Goal: Information Seeking & Learning: Check status

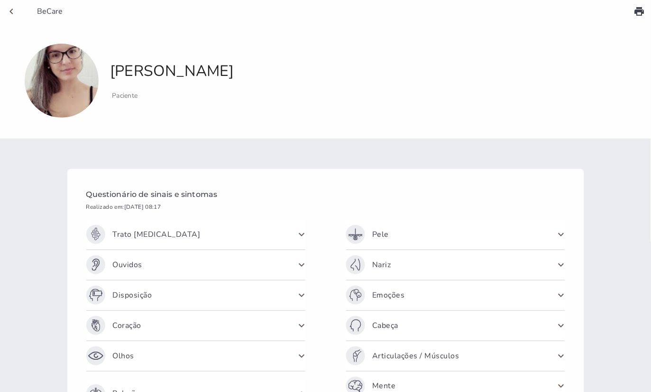
scroll to position [171, 0]
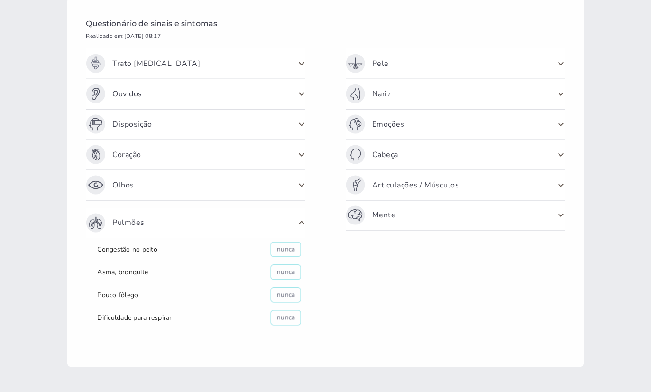
click at [171, 66] on span "Trato [MEDICAL_DATA]" at bounding box center [157, 63] width 88 height 19
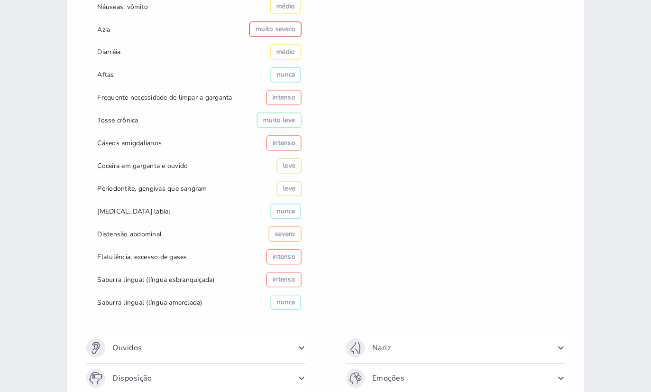
scroll to position [0, 0]
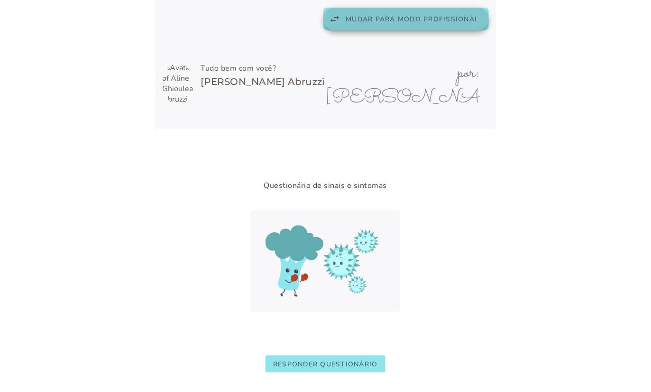
click at [393, 25] on button "swap_horiz Mudar para modo profissional" at bounding box center [407, 19] width 166 height 23
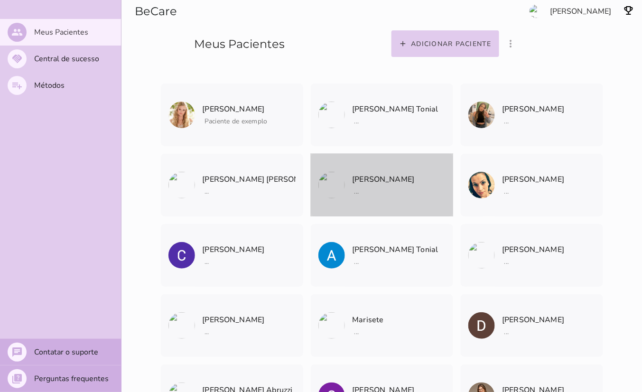
click at [367, 182] on p "[PERSON_NAME]" at bounding box center [383, 179] width 62 height 13
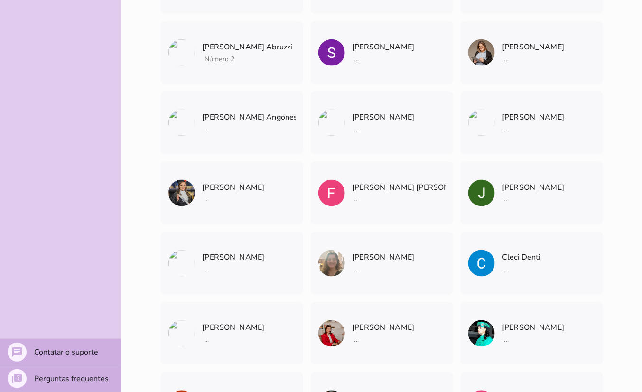
scroll to position [3142, 0]
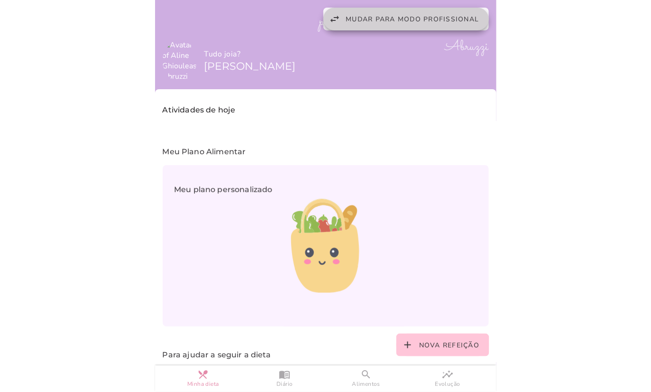
click at [385, 25] on button "swap_horiz Mudar para modo profissional" at bounding box center [407, 19] width 166 height 23
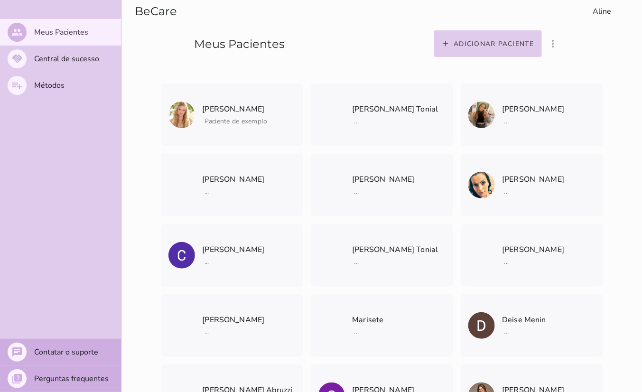
scroll to position [3142, 0]
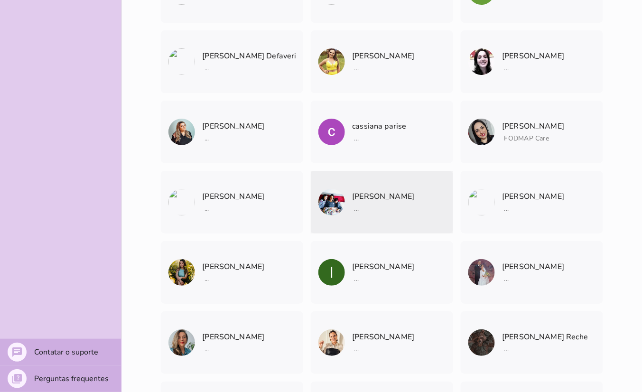
click at [352, 208] on span "..." at bounding box center [383, 207] width 62 height 12
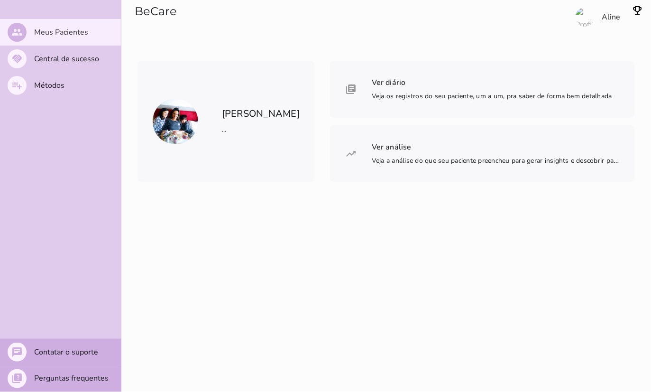
click at [352, 208] on div "BeCare Aline [PERSON_NAME] ... Ver diário Veja os registros do seu paciente, um…" at bounding box center [386, 196] width 530 height 392
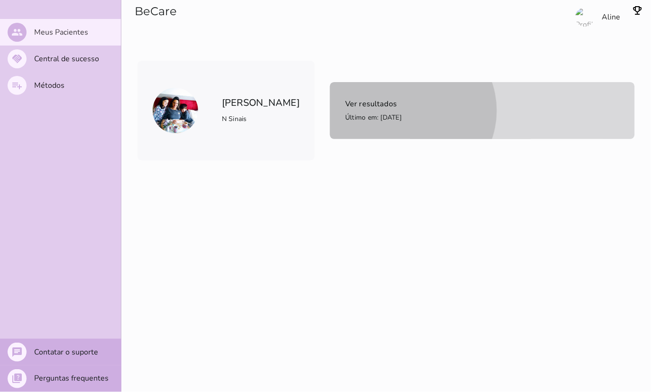
click at [377, 124] on mwc-list-item "Ver resultados Último em: [DATE]" at bounding box center [482, 110] width 305 height 57
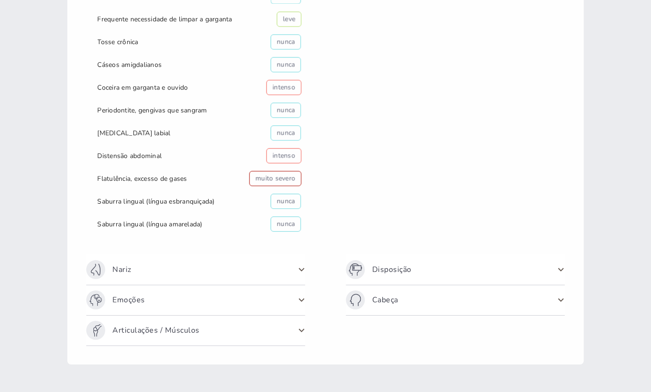
scroll to position [404, 0]
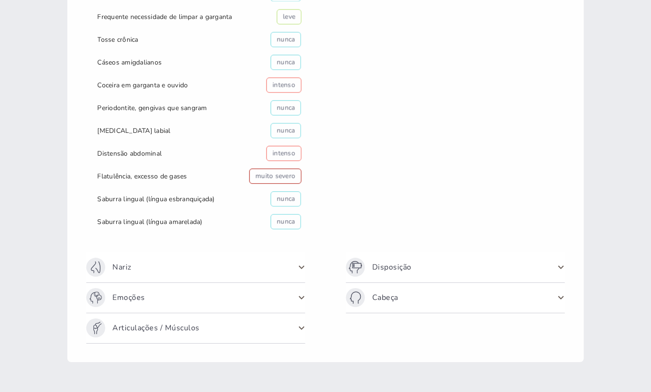
click at [210, 268] on span "Nariz" at bounding box center [190, 267] width 208 height 19
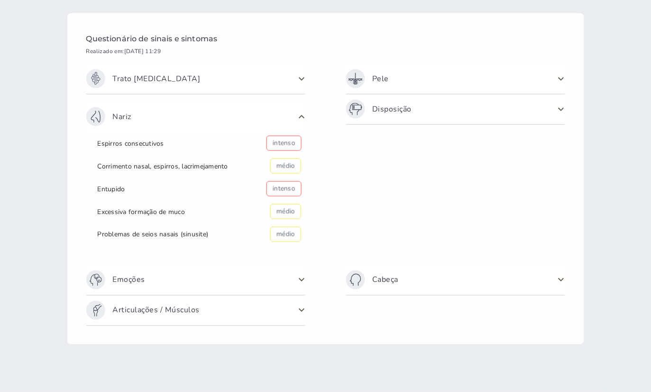
scroll to position [156, 0]
click at [214, 285] on span "Emoções" at bounding box center [190, 279] width 208 height 19
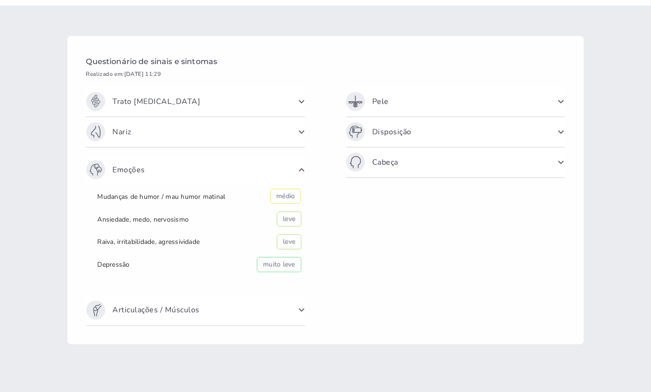
scroll to position [133, 0]
click at [210, 300] on div "Articulações / Músculos" at bounding box center [195, 310] width 219 height 30
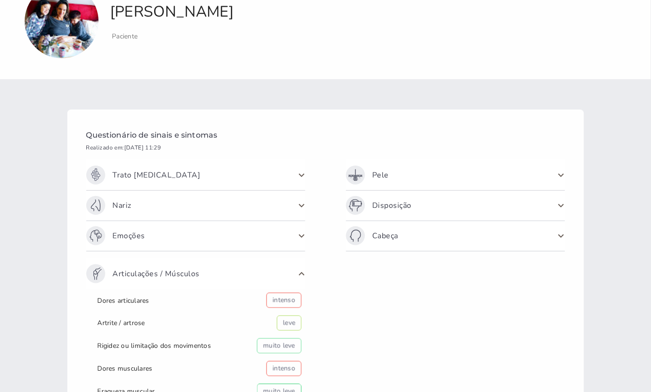
scroll to position [57, 0]
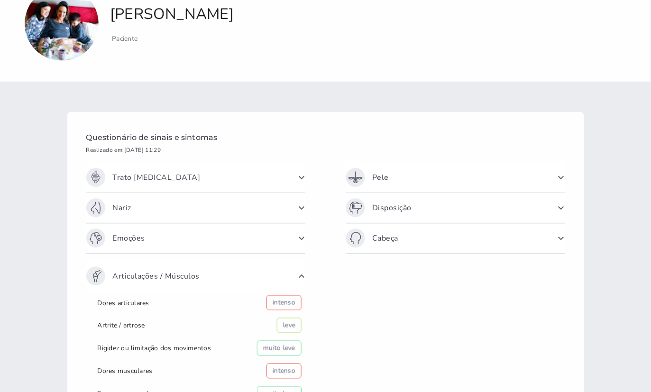
click at [556, 179] on span at bounding box center [561, 177] width 15 height 15
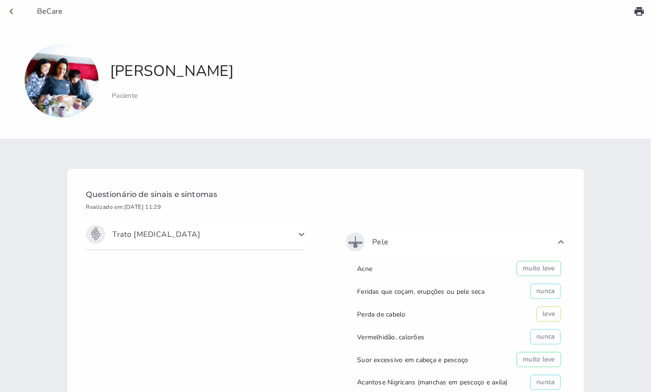
scroll to position [269, 0]
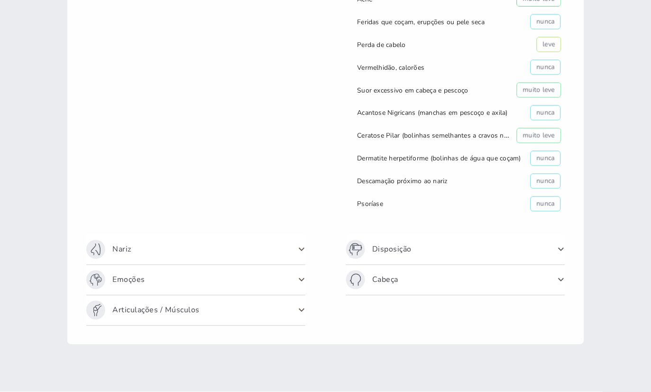
click at [554, 250] on span at bounding box center [561, 249] width 15 height 15
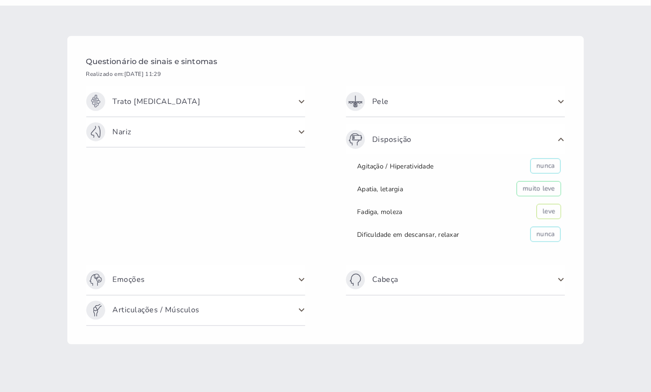
click at [558, 282] on span at bounding box center [561, 279] width 15 height 15
